Goal: Task Accomplishment & Management: Manage account settings

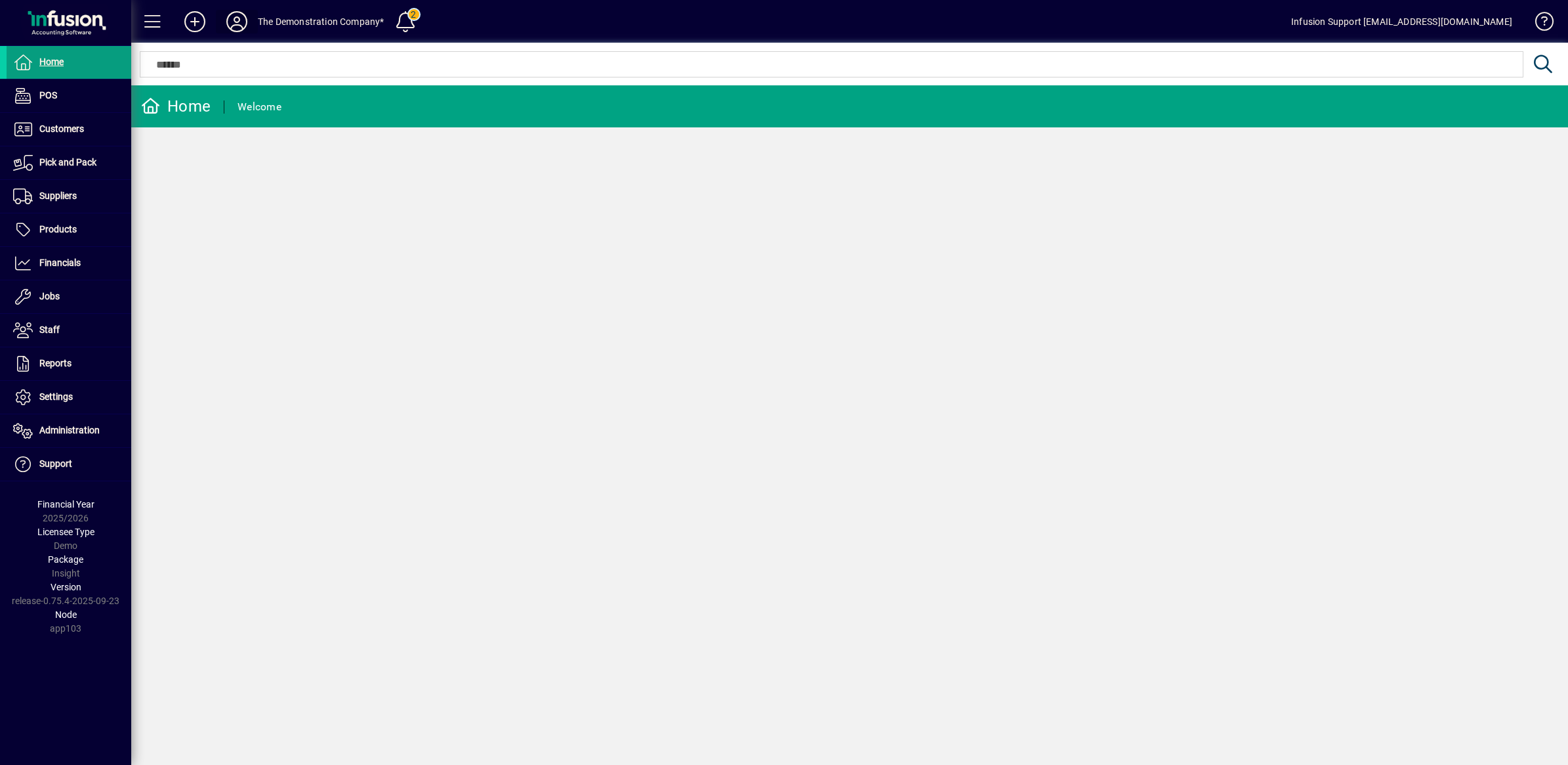
click at [239, 21] on icon at bounding box center [237, 22] width 26 height 21
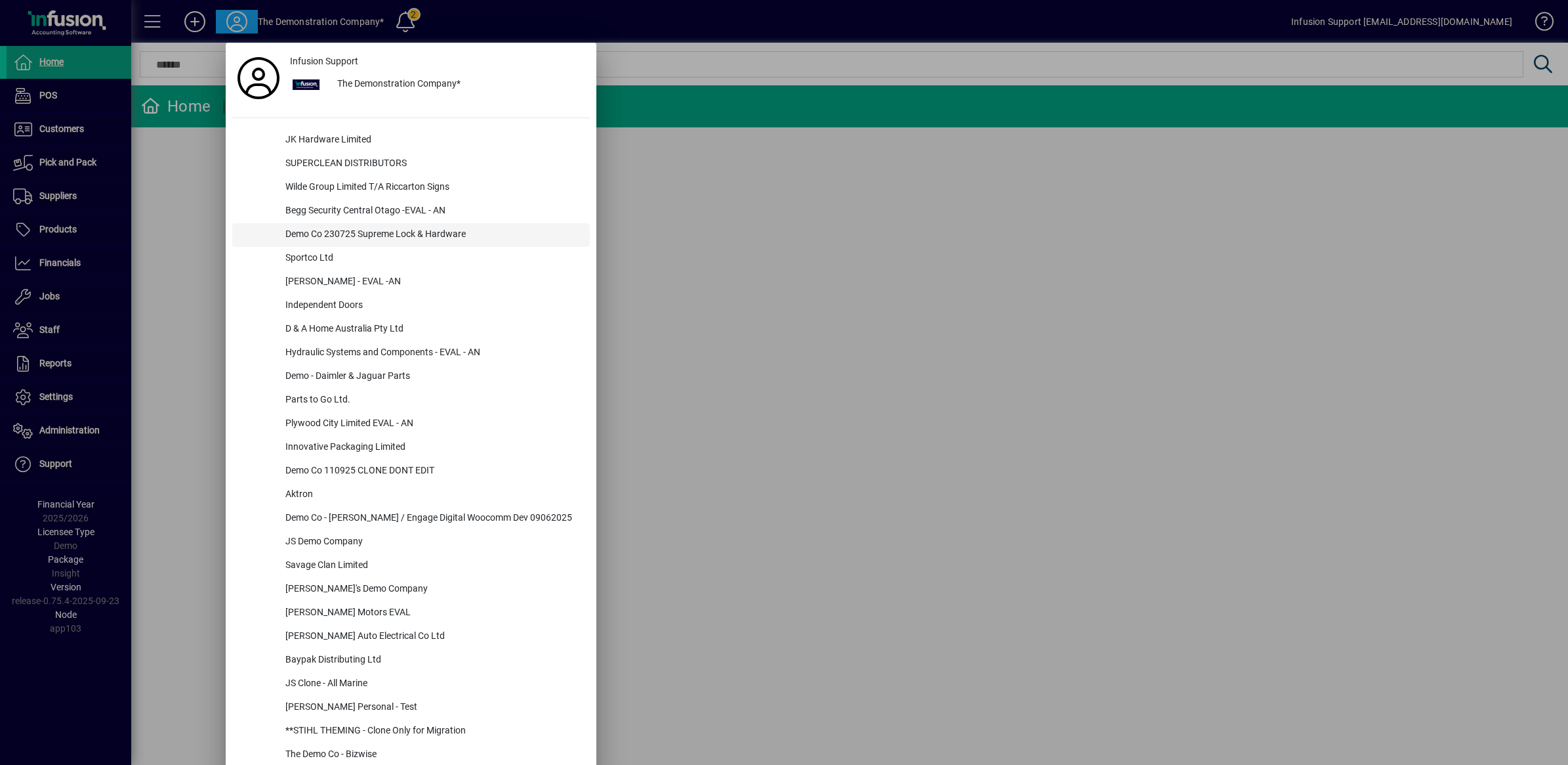
click at [389, 232] on div "Demo Co 230725 Supreme Lock & Hardware" at bounding box center [432, 234] width 315 height 24
